Goal: Navigation & Orientation: Find specific page/section

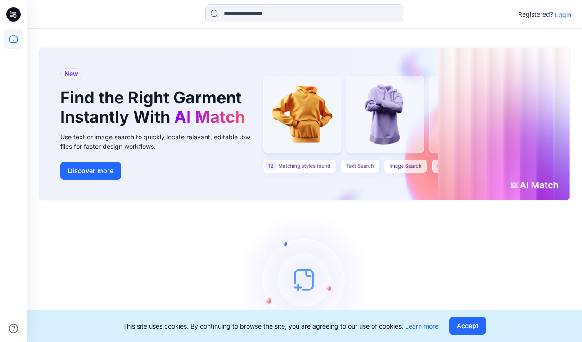
click at [568, 17] on p "Login" at bounding box center [563, 14] width 16 height 9
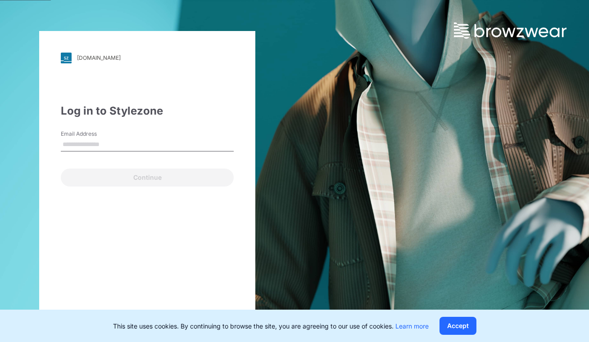
type input "**********"
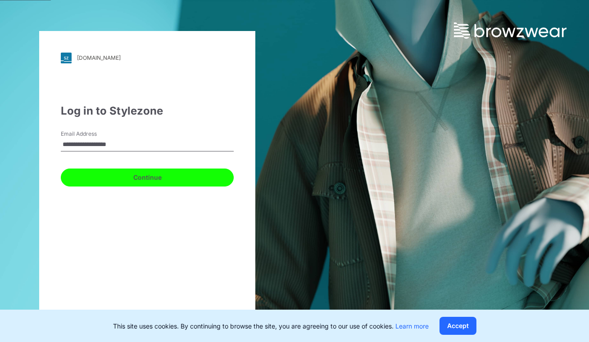
click at [144, 175] on button "Continue" at bounding box center [147, 178] width 173 height 18
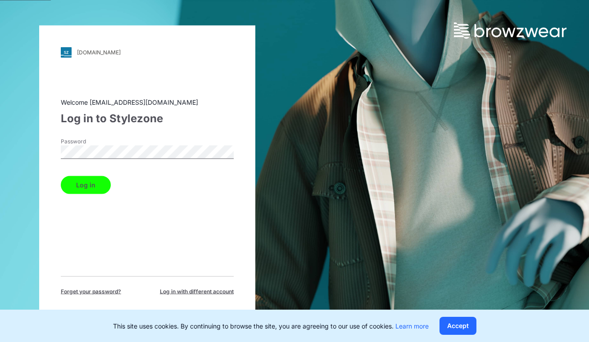
click at [75, 186] on button "Log in" at bounding box center [86, 185] width 50 height 18
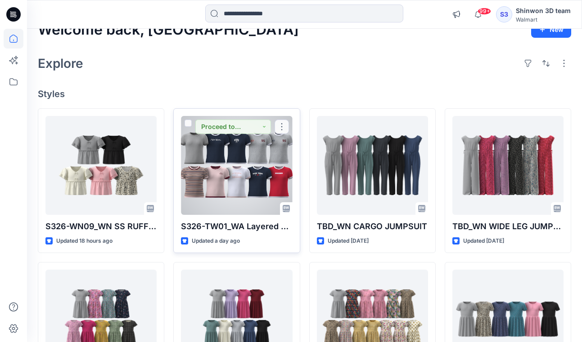
scroll to position [10, 0]
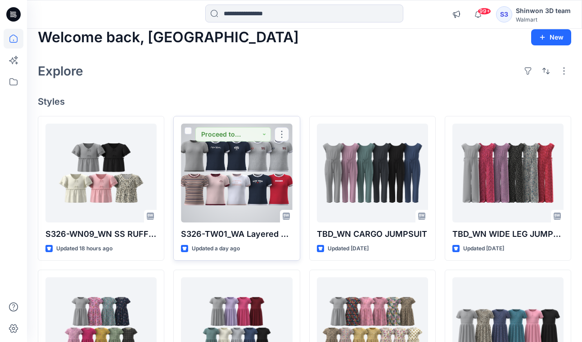
click at [234, 128] on button "Proceed to Sample" at bounding box center [232, 134] width 75 height 14
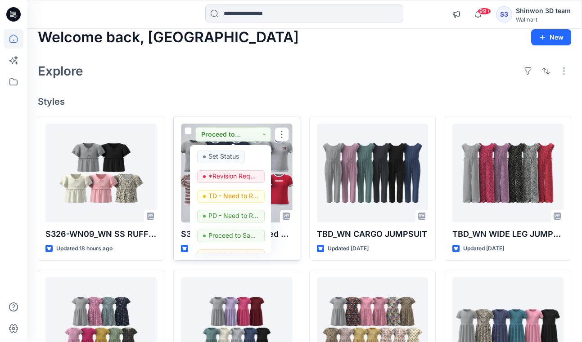
click at [274, 155] on div at bounding box center [236, 173] width 111 height 99
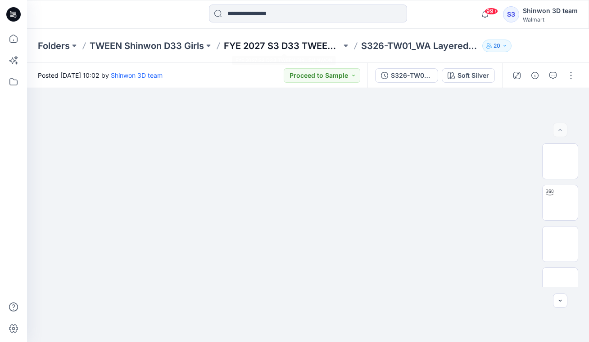
click at [327, 45] on p "FYE 2027 S3 D33 TWEEN GIRL SHINWON" at bounding box center [282, 46] width 117 height 13
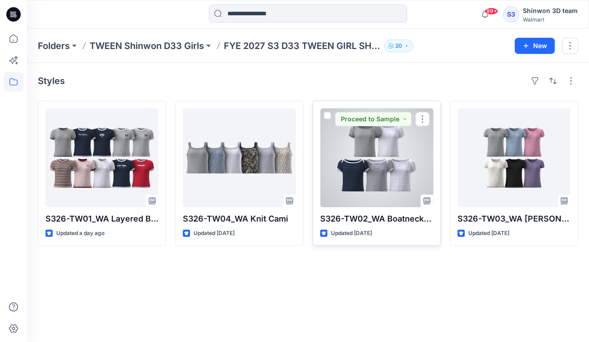
click at [353, 151] on div at bounding box center [376, 157] width 113 height 99
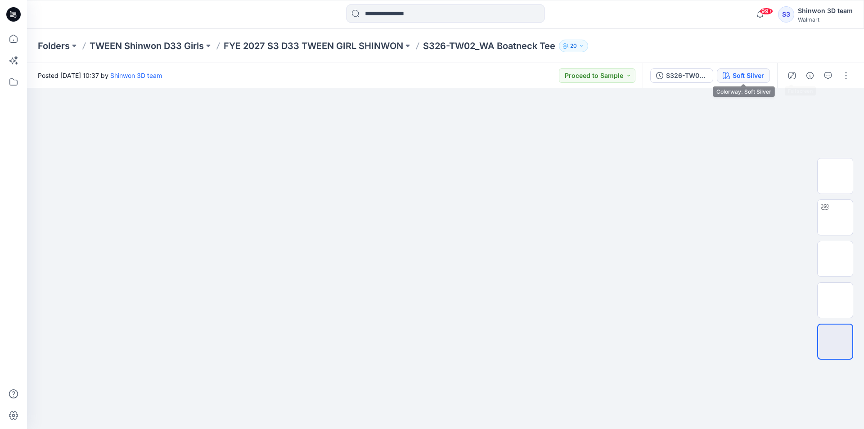
click at [581, 72] on div "Soft Silver" at bounding box center [748, 76] width 31 height 10
